Goal: Check status

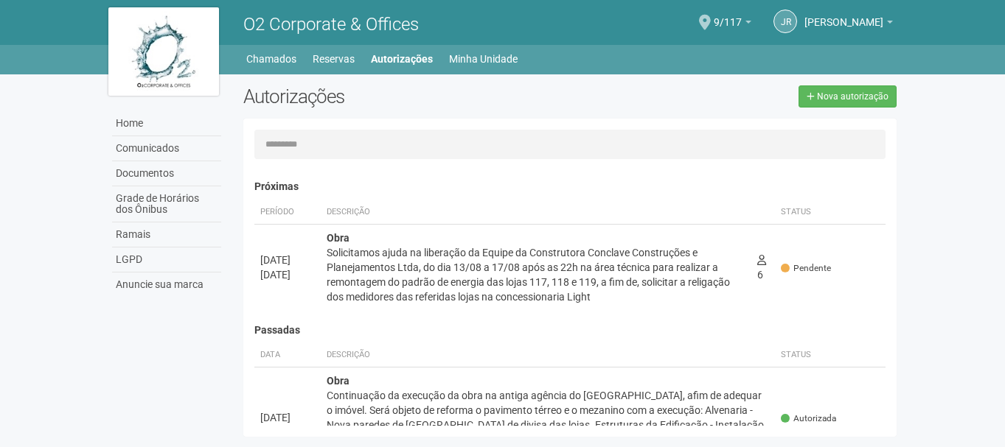
scroll to position [23, 0]
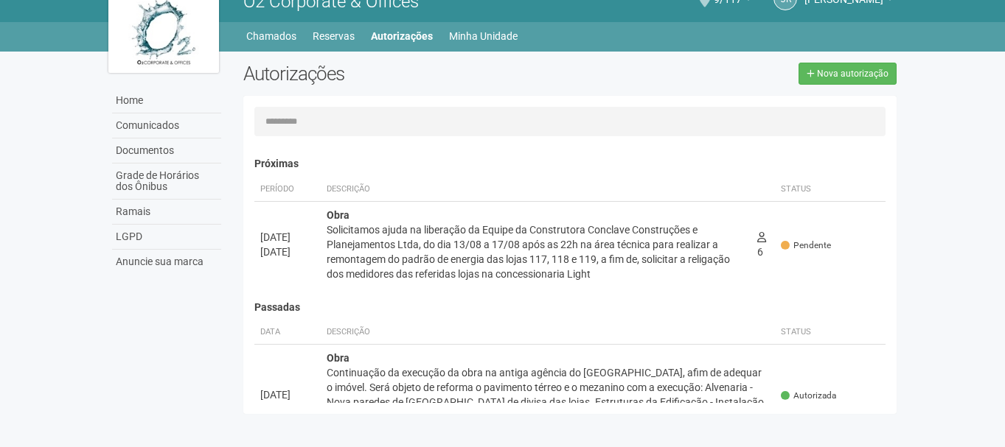
click at [167, 20] on img at bounding box center [163, 29] width 111 height 88
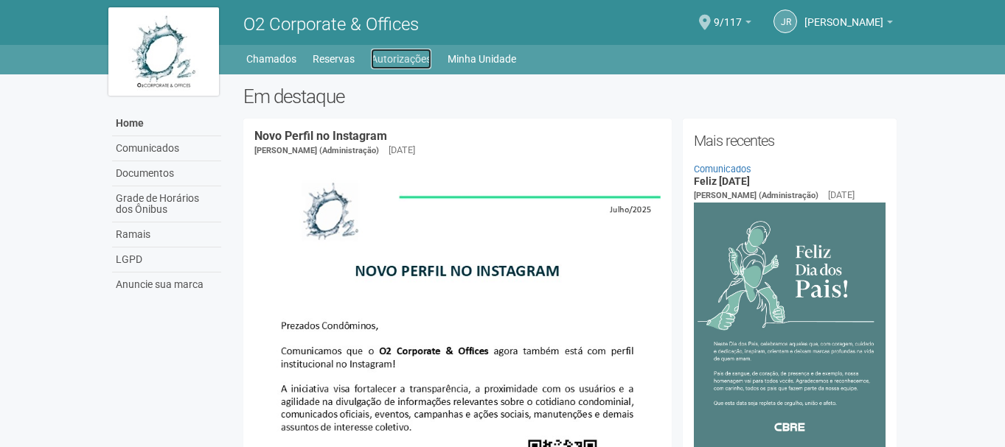
click at [419, 58] on link "Autorizações" at bounding box center [401, 59] width 60 height 21
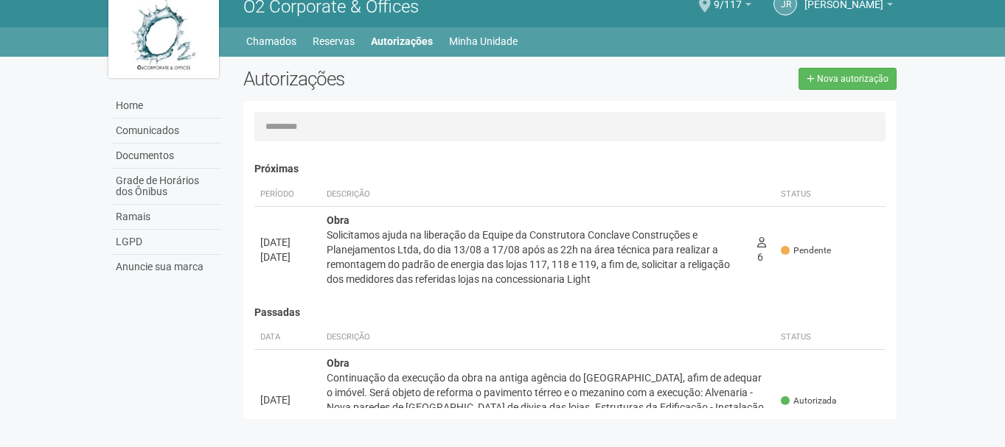
scroll to position [23, 0]
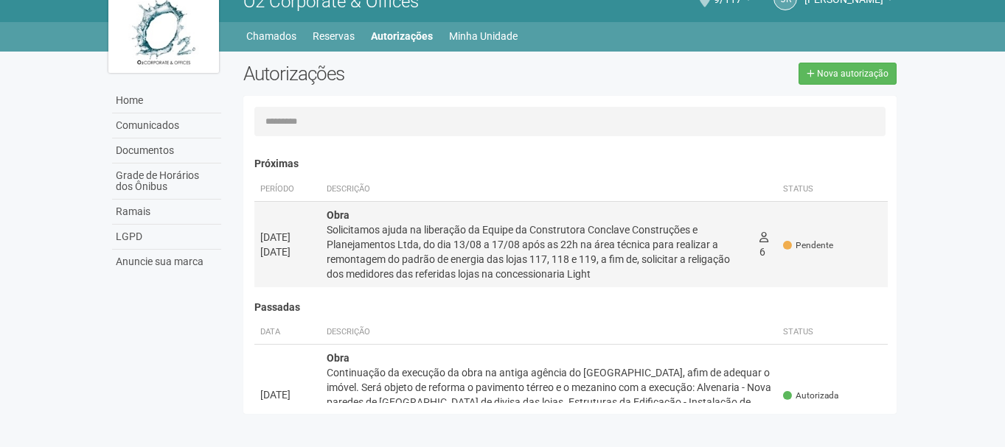
click at [409, 259] on div "Solicitamos ajuda na liberação da Equipe da Construtora Conclave Construções e …" at bounding box center [538, 252] width 422 height 59
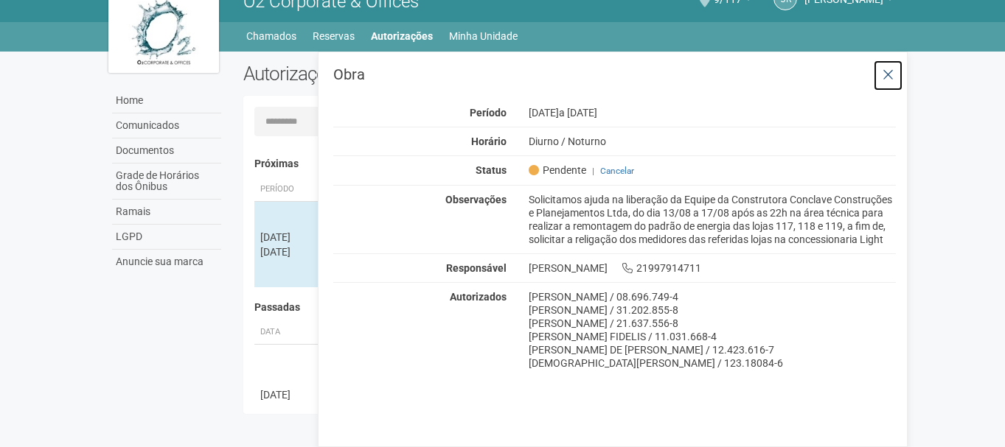
click at [888, 75] on icon at bounding box center [887, 75] width 11 height 15
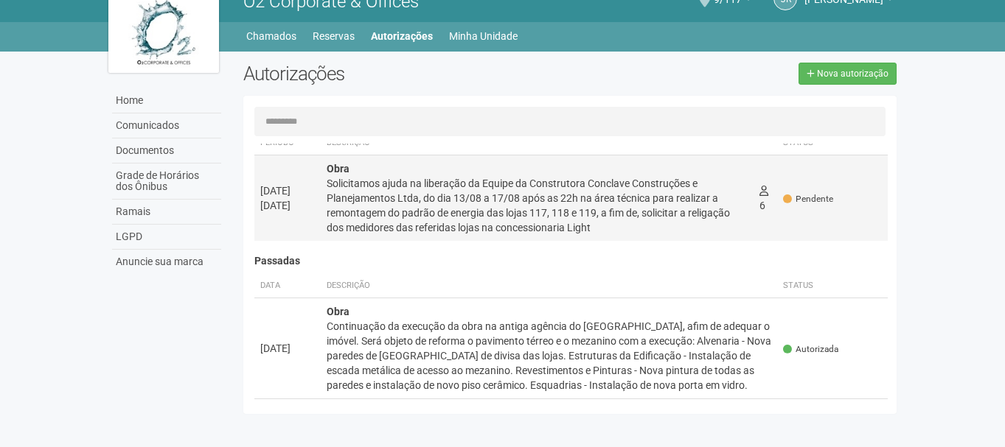
scroll to position [0, 0]
